Goal: Information Seeking & Learning: Learn about a topic

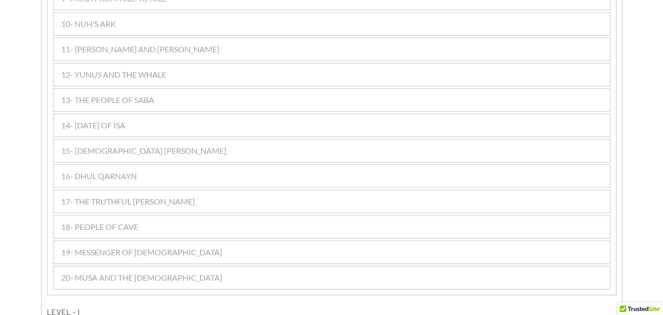
scroll to position [83, 0]
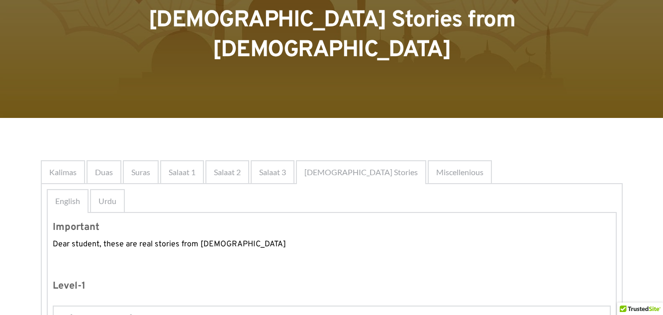
drag, startPoint x: 368, startPoint y: 176, endPoint x: 337, endPoint y: 20, distance: 158.7
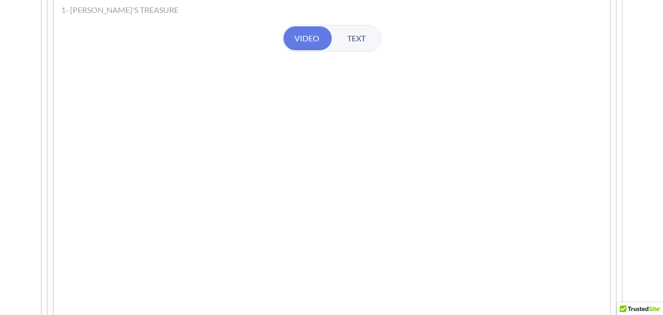
scroll to position [281, 0]
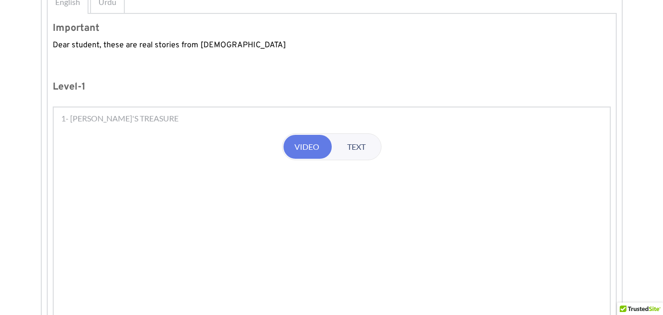
click at [350, 141] on span "TEXT" at bounding box center [356, 147] width 18 height 12
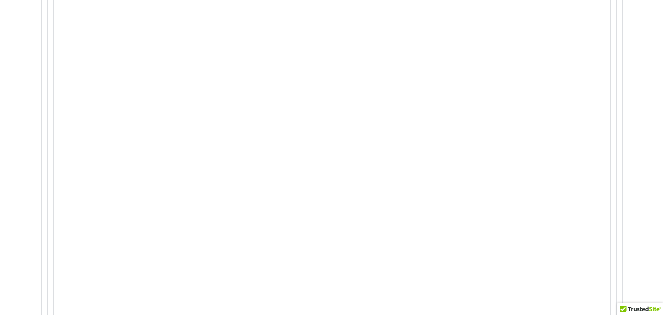
scroll to position [2157, 0]
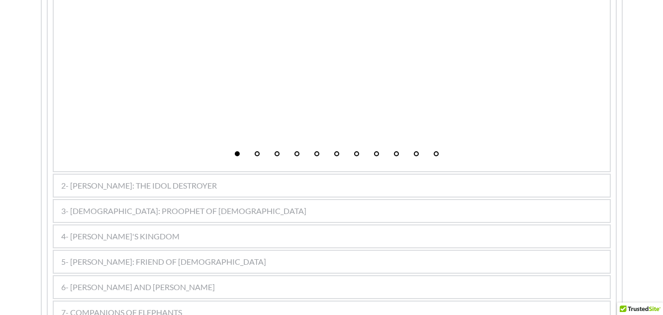
click at [256, 151] on button "2" at bounding box center [257, 153] width 5 height 5
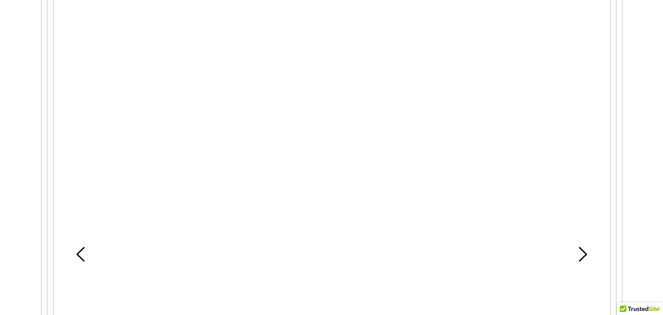
scroll to position [1212, 0]
click at [585, 168] on icon at bounding box center [582, 175] width 15 height 15
click at [581, 156] on div "Page 3 One night, tucked in his comfy bed, the wealthy Qarūn dreaming That he w…" at bounding box center [331, 163] width 533 height 1829
click at [583, 217] on icon at bounding box center [582, 224] width 15 height 15
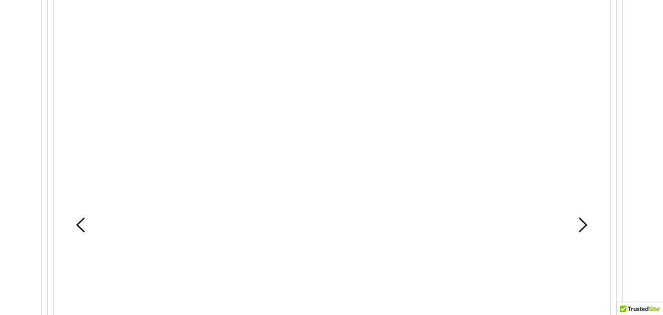
click at [583, 217] on icon at bounding box center [582, 224] width 15 height 15
click at [580, 118] on use at bounding box center [582, 125] width 8 height 15
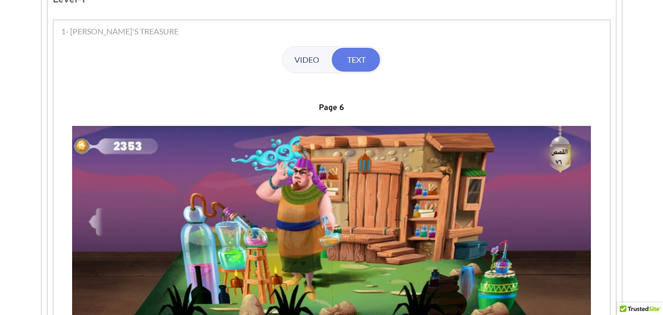
scroll to position [367, 0]
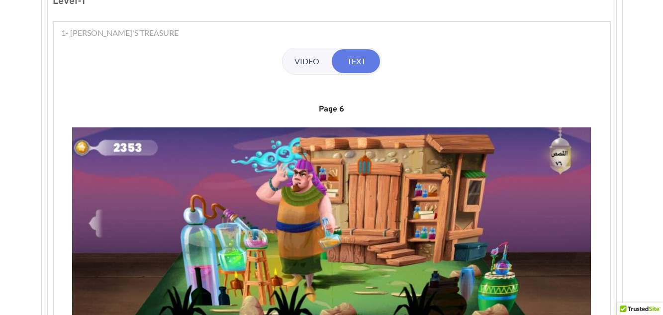
drag, startPoint x: 319, startPoint y: 17, endPoint x: 311, endPoint y: 28, distance: 13.1
click at [310, 55] on span "VIDEO" at bounding box center [306, 61] width 25 height 12
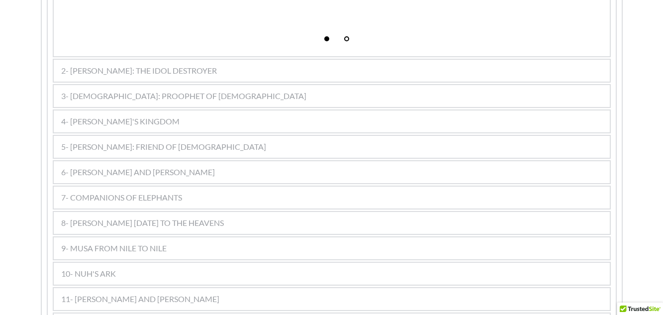
scroll to position [2405, 0]
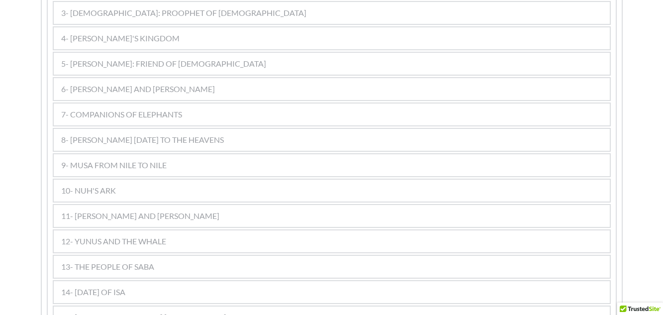
click at [129, 83] on span "6- [PERSON_NAME] AND [PERSON_NAME]" at bounding box center [138, 89] width 154 height 12
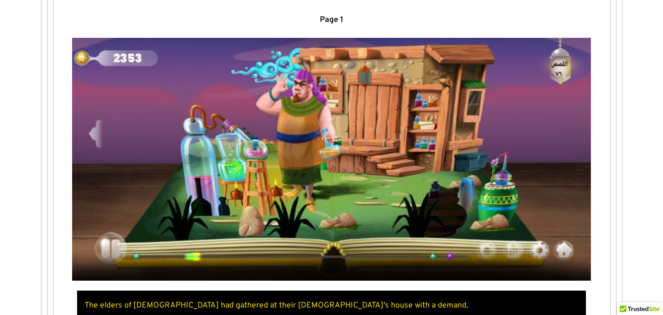
scroll to position [597, 0]
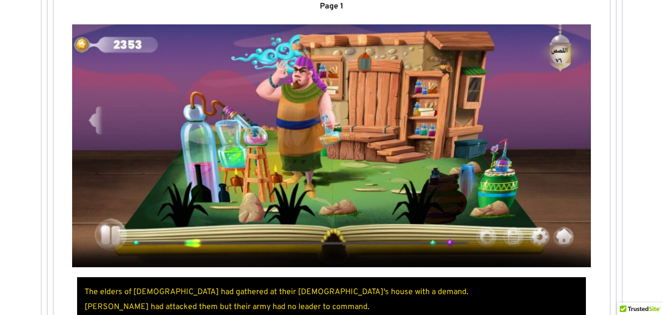
click at [291, 118] on picture at bounding box center [331, 145] width 519 height 243
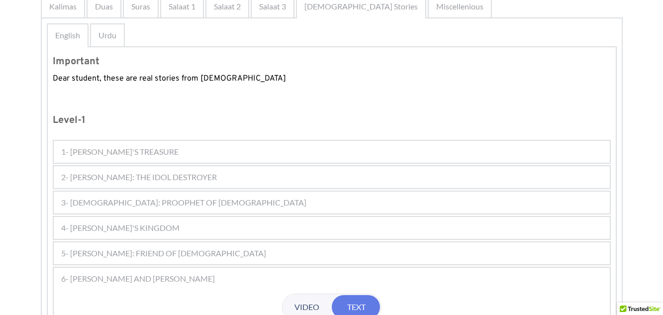
scroll to position [249, 0]
click at [141, 140] on div "1- [PERSON_NAME]'S TREASURE" at bounding box center [332, 151] width 556 height 22
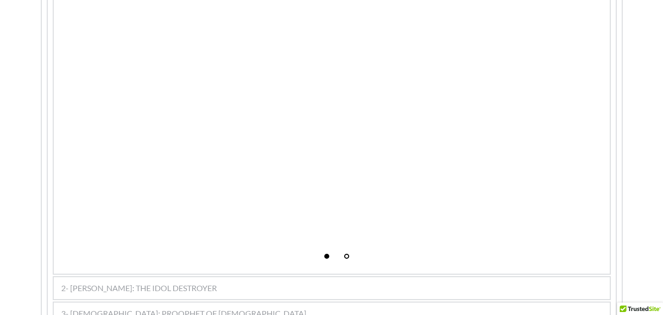
scroll to position [2237, 0]
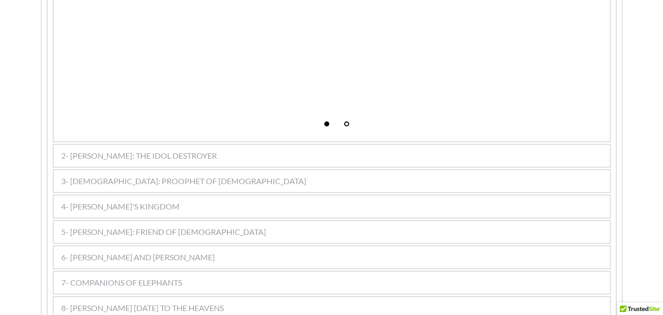
click at [127, 200] on span "4- [PERSON_NAME]'S KINGDOM" at bounding box center [120, 206] width 118 height 12
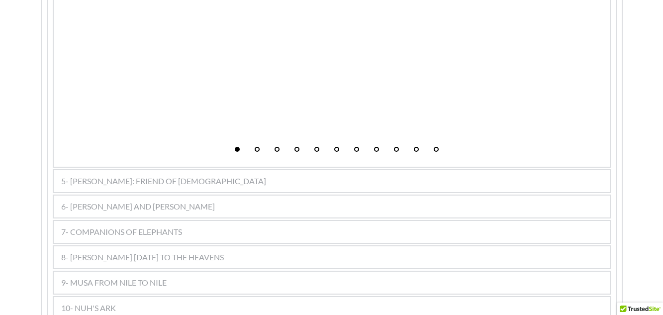
click at [127, 200] on span "6- [PERSON_NAME] AND [PERSON_NAME]" at bounding box center [138, 206] width 154 height 12
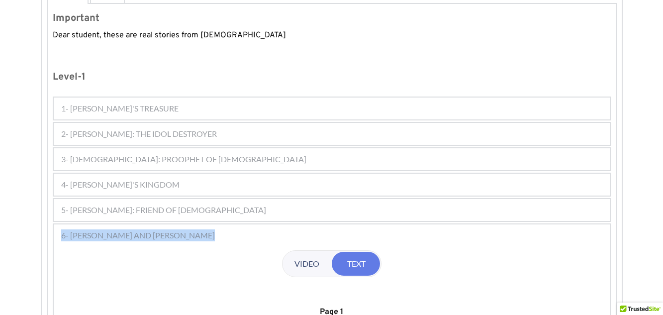
scroll to position [218, 0]
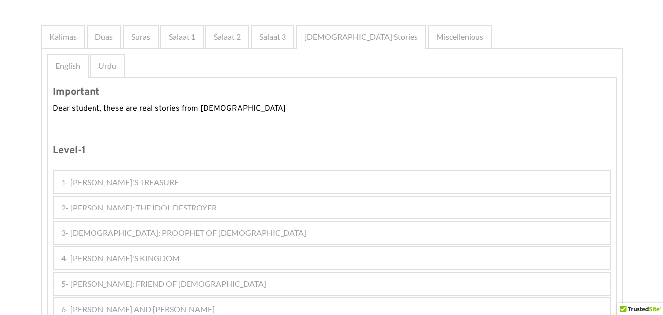
click at [125, 252] on span "4- [PERSON_NAME]'S KINGDOM" at bounding box center [120, 258] width 118 height 12
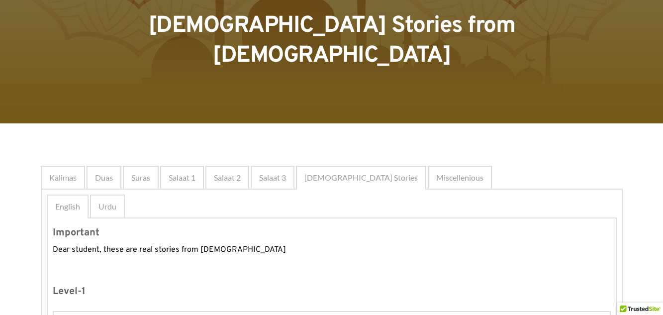
scroll to position [69, 0]
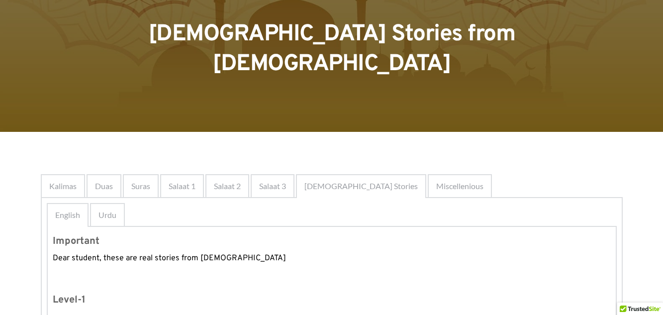
click at [110, 209] on span "Urdu" at bounding box center [107, 215] width 18 height 12
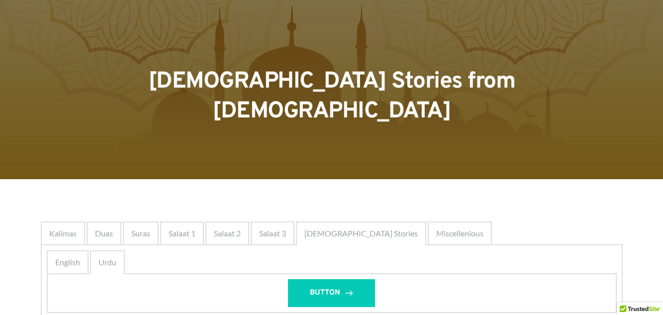
scroll to position [21, 0]
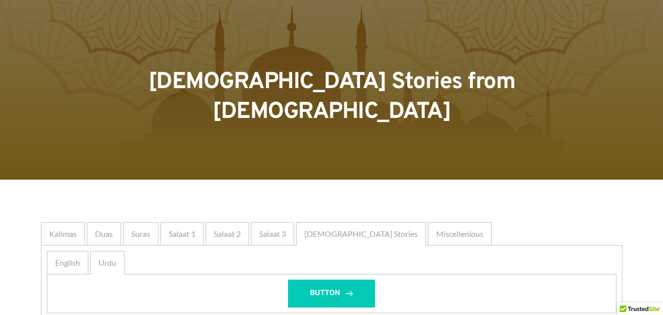
drag, startPoint x: 63, startPoint y: 234, endPoint x: 73, endPoint y: 132, distance: 102.4
click at [63, 257] on span "English" at bounding box center [67, 263] width 25 height 12
click at [67, 257] on span "English" at bounding box center [67, 263] width 25 height 12
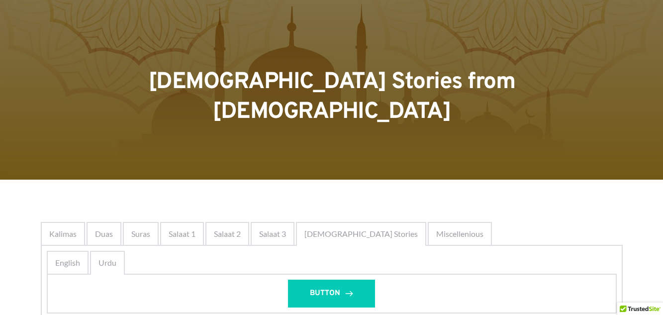
click at [67, 257] on span "English" at bounding box center [67, 263] width 25 height 12
click at [68, 228] on span "Kalimas" at bounding box center [62, 234] width 27 height 12
click at [66, 228] on span "Kalimas" at bounding box center [62, 234] width 27 height 12
click at [322, 179] on div "Kalimas Duas Suras Salaat 1 Salaat 2 Salaat 3 Prophet Stories Miscellenious Kal…" at bounding box center [331, 295] width 663 height 232
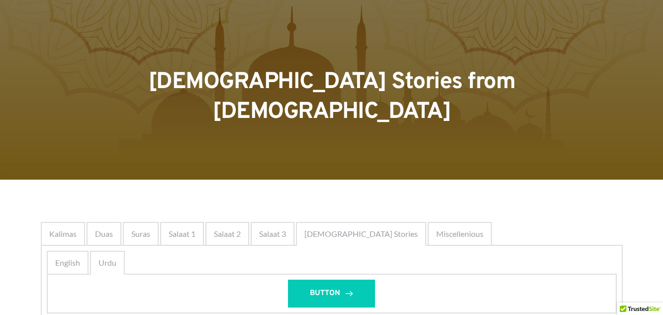
click at [320, 179] on div "Kalimas Duas Suras Salaat 1 Salaat 2 Salaat 3 Prophet Stories Miscellenious Kal…" at bounding box center [331, 295] width 663 height 232
click at [318, 179] on div "Kalimas Duas Suras Salaat 1 Salaat 2 Salaat 3 Prophet Stories Miscellenious Kal…" at bounding box center [331, 295] width 663 height 232
click at [316, 179] on div "Kalimas Duas Suras Salaat 1 Salaat 2 Salaat 3 Prophet Stories Miscellenious Kal…" at bounding box center [331, 295] width 663 height 232
click at [61, 228] on span "Kalimas" at bounding box center [62, 234] width 27 height 12
click at [69, 133] on div at bounding box center [331, 79] width 663 height 200
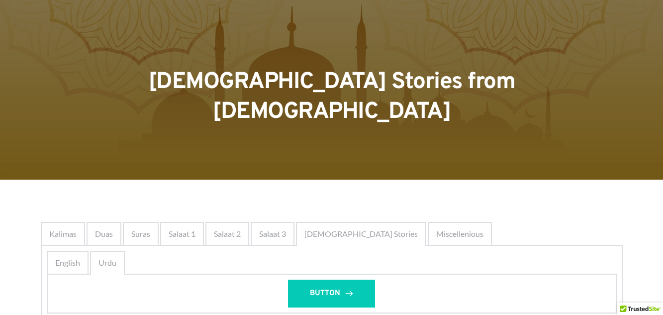
click at [69, 132] on div at bounding box center [331, 79] width 663 height 200
click at [105, 127] on div at bounding box center [331, 79] width 663 height 200
click at [50, 133] on div at bounding box center [331, 79] width 663 height 200
click at [72, 133] on div at bounding box center [331, 79] width 663 height 200
click at [73, 132] on div at bounding box center [331, 79] width 663 height 200
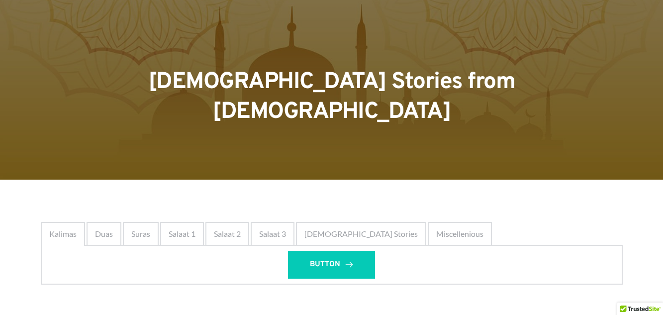
drag, startPoint x: 73, startPoint y: 132, endPoint x: 38, endPoint y: 161, distance: 44.8
click at [38, 179] on div "Kalimas Duas Suras Salaat 1 Salaat 2 Salaat 3 Prophet Stories Miscellenious Kal…" at bounding box center [331, 252] width 663 height 147
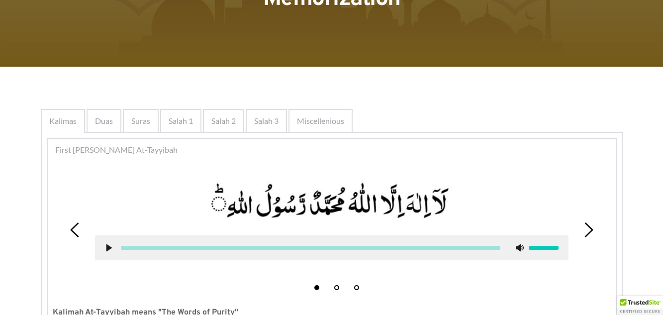
scroll to position [99, 0]
